Goal: Information Seeking & Learning: Learn about a topic

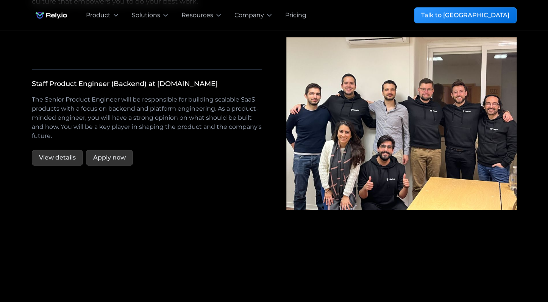
scroll to position [1400, 0]
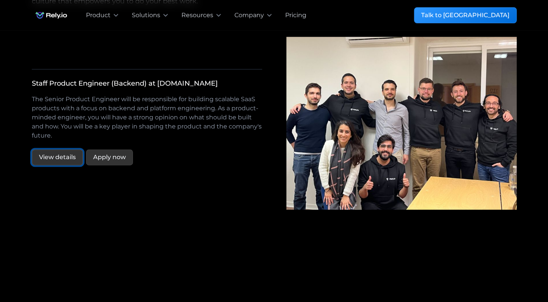
click at [66, 149] on link "View details" at bounding box center [57, 157] width 51 height 16
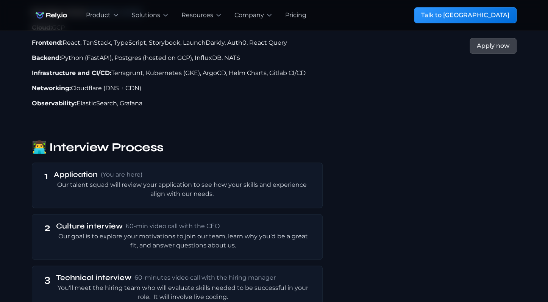
scroll to position [1237, 0]
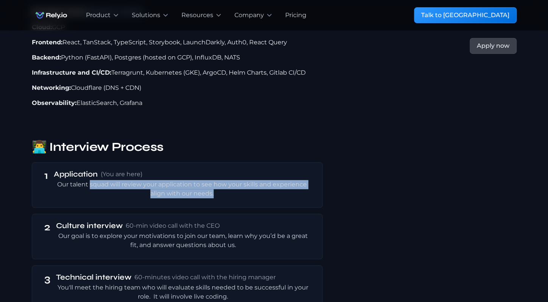
drag, startPoint x: 89, startPoint y: 150, endPoint x: 183, endPoint y: 168, distance: 95.3
click at [183, 168] on div "1 Application (You are here) Our talent squad will review your application to s…" at bounding box center [177, 184] width 291 height 45
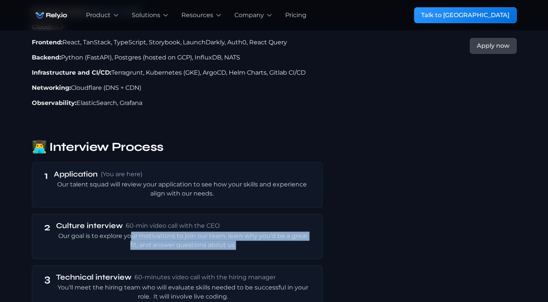
drag, startPoint x: 130, startPoint y: 208, endPoint x: 147, endPoint y: 222, distance: 21.6
click at [148, 222] on div "2 Culture interview 60-min video call with the CEO Our goal is to explore your …" at bounding box center [177, 236] width 291 height 45
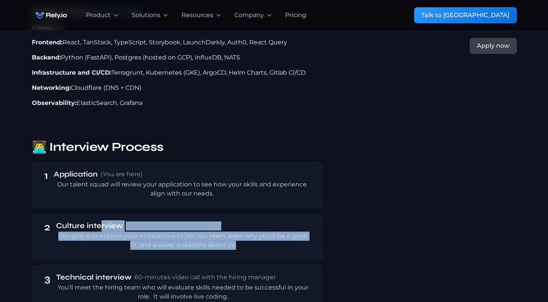
drag, startPoint x: 101, startPoint y: 196, endPoint x: 177, endPoint y: 222, distance: 80.3
click at [177, 222] on div "2 Culture interview 60-min video call with the CEO Our goal is to explore your …" at bounding box center [177, 236] width 291 height 45
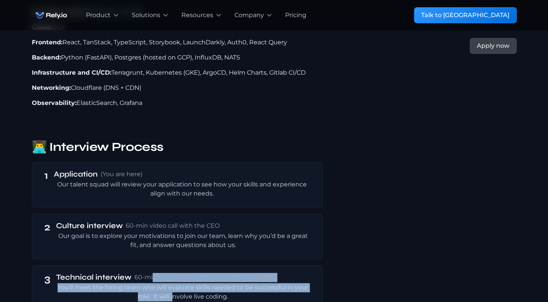
drag, startPoint x: 152, startPoint y: 248, endPoint x: 172, endPoint y: 267, distance: 28.4
click at [172, 272] on div "Technical interview 60-minutes video call with the hiring manager You'll meet t…" at bounding box center [183, 287] width 254 height 30
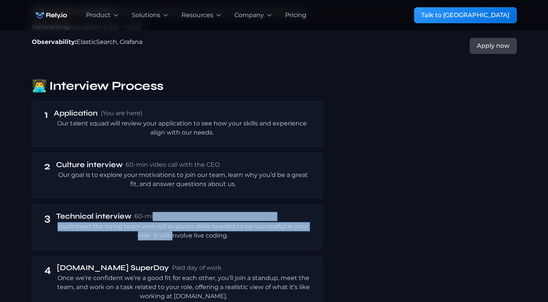
scroll to position [1299, 0]
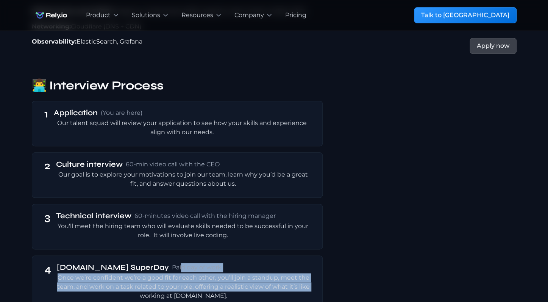
drag, startPoint x: 135, startPoint y: 239, endPoint x: 159, endPoint y: 260, distance: 31.7
click at [159, 262] on div "[DOMAIN_NAME] SuperDay Paid day of work Once we’re confident we’re a good fit f…" at bounding box center [184, 281] width 254 height 39
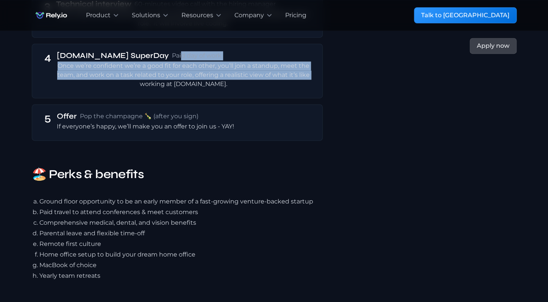
scroll to position [1512, 0]
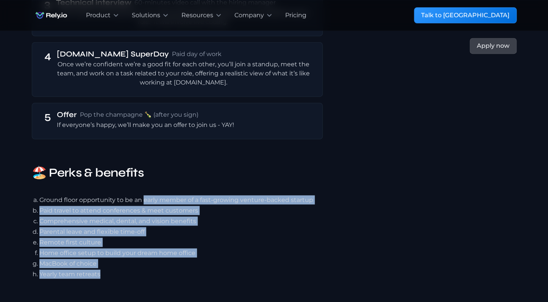
drag, startPoint x: 145, startPoint y: 167, endPoint x: 144, endPoint y: 247, distance: 80.0
click at [144, 247] on ul "Ground floor opportunity to be an early member of a fast-growing venture-backed…" at bounding box center [177, 237] width 291 height 86
click at [71, 216] on ul "Ground floor opportunity to be an early member of a fast-growing venture-backed…" at bounding box center [177, 237] width 291 height 86
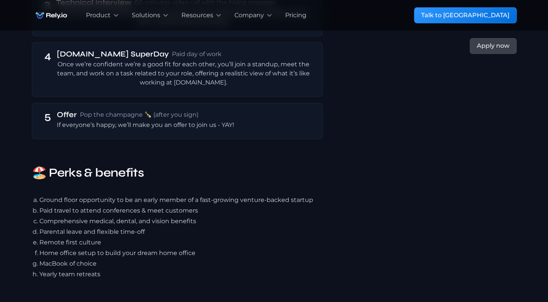
drag, startPoint x: 39, startPoint y: 211, endPoint x: 107, endPoint y: 211, distance: 68.6
click at [108, 238] on li "Remote first culture" at bounding box center [180, 242] width 283 height 9
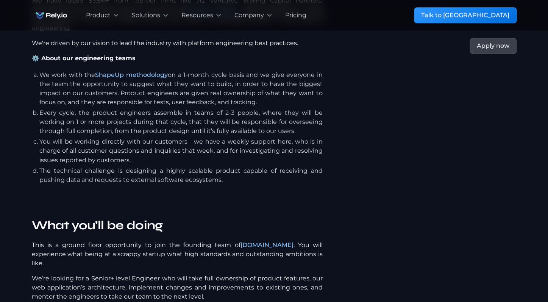
scroll to position [0, 0]
